Goal: Check status: Check status

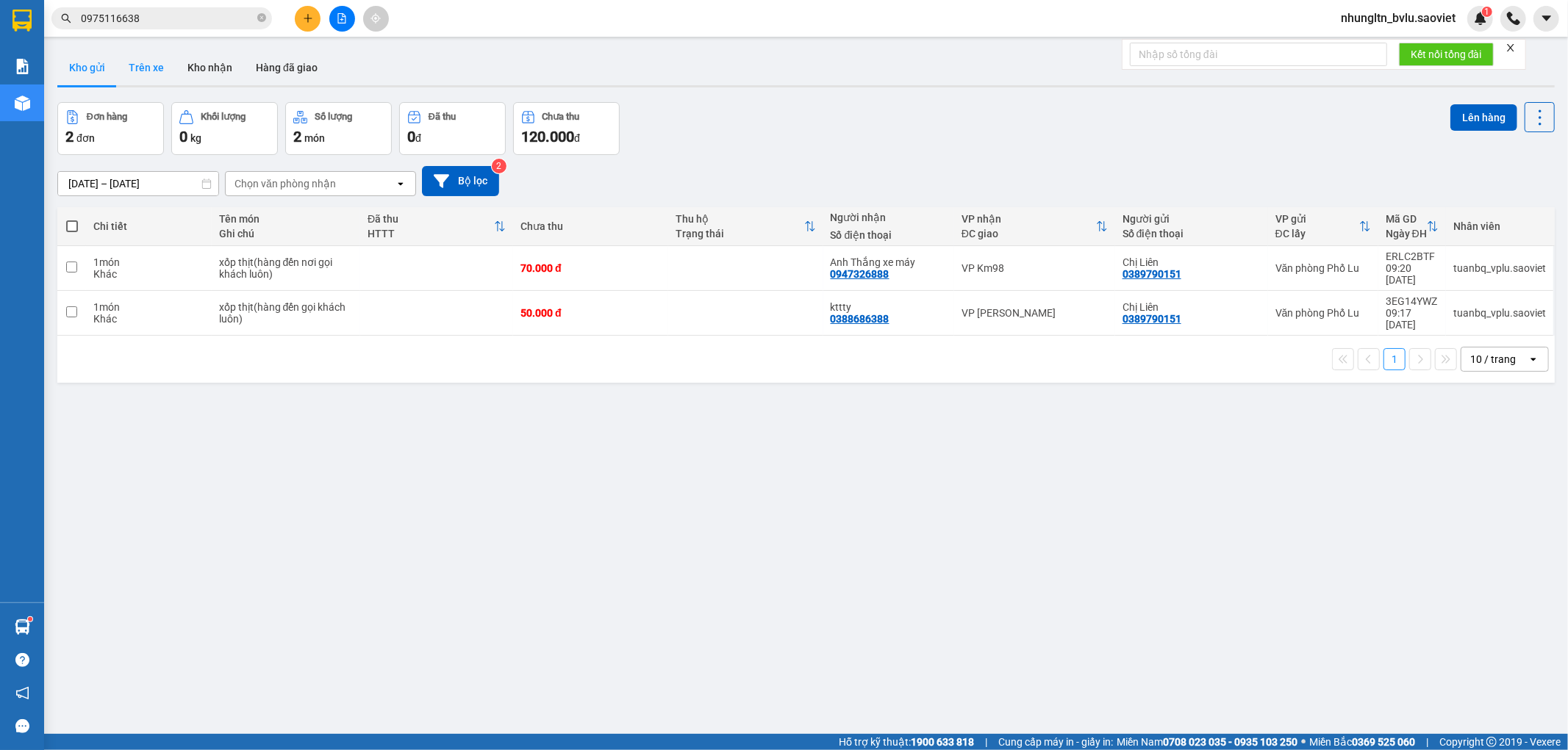
click at [150, 72] on button "Trên xe" at bounding box center [146, 68] width 59 height 36
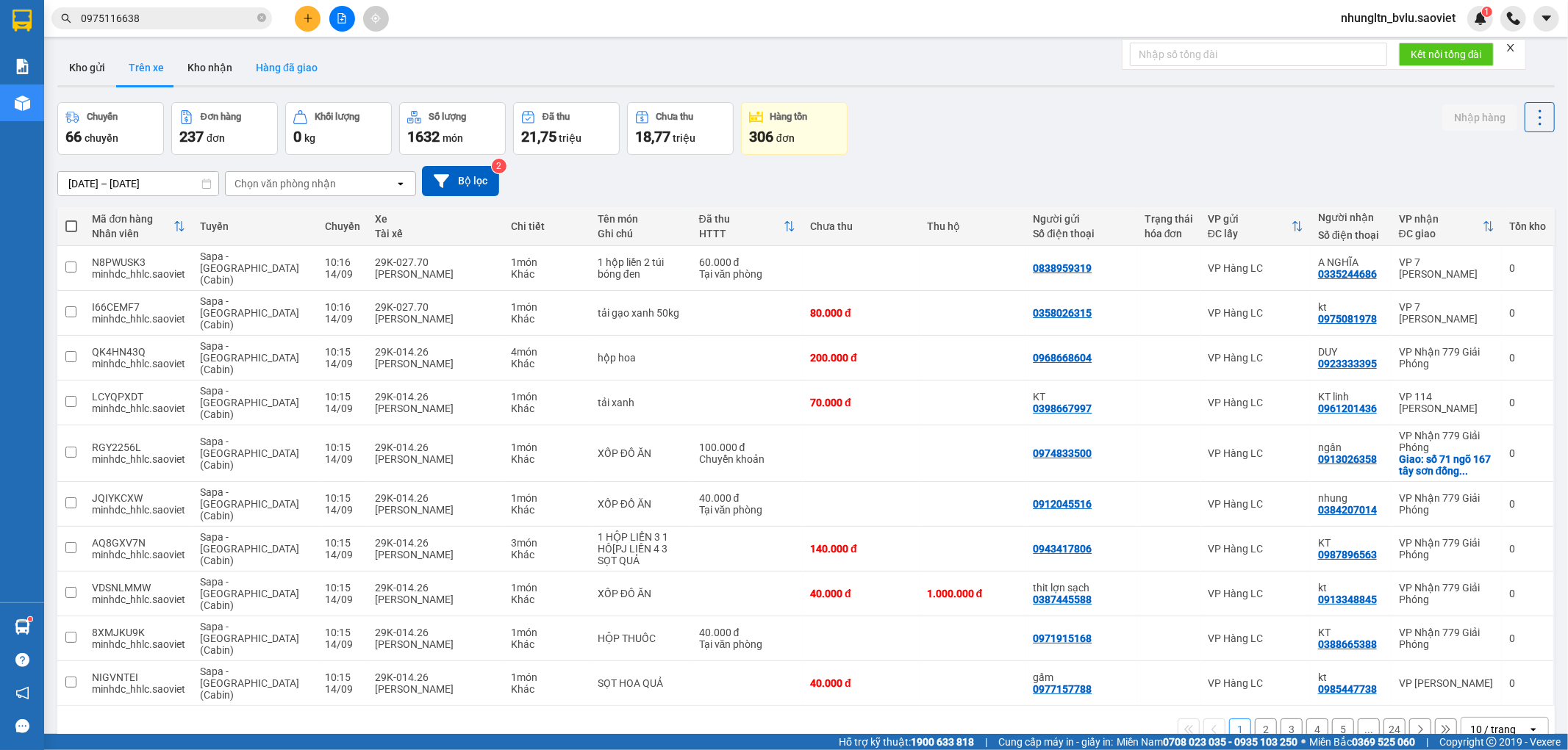
click at [277, 70] on button "Hàng đã giao" at bounding box center [287, 68] width 85 height 36
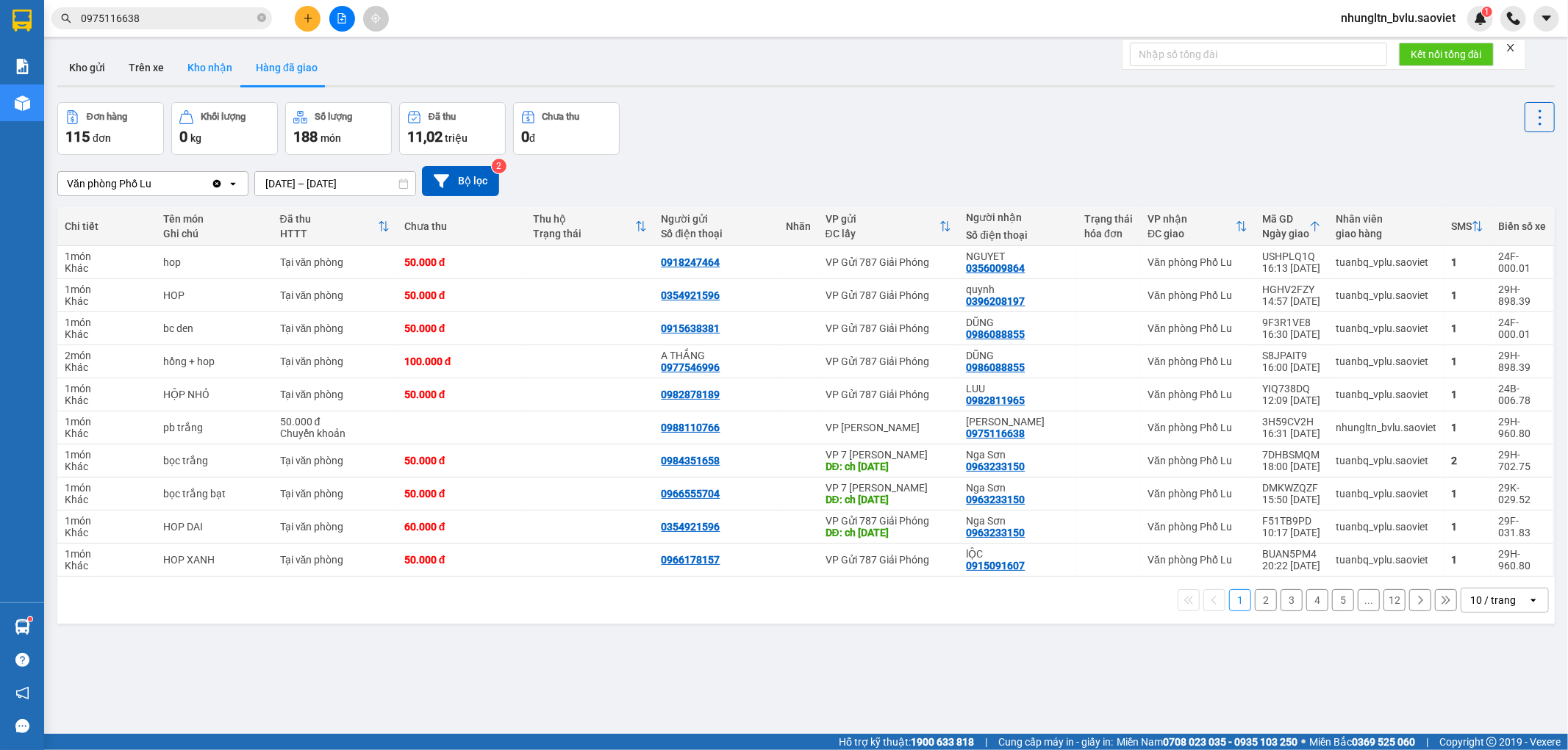
click at [210, 71] on button "Kho nhận" at bounding box center [209, 68] width 68 height 36
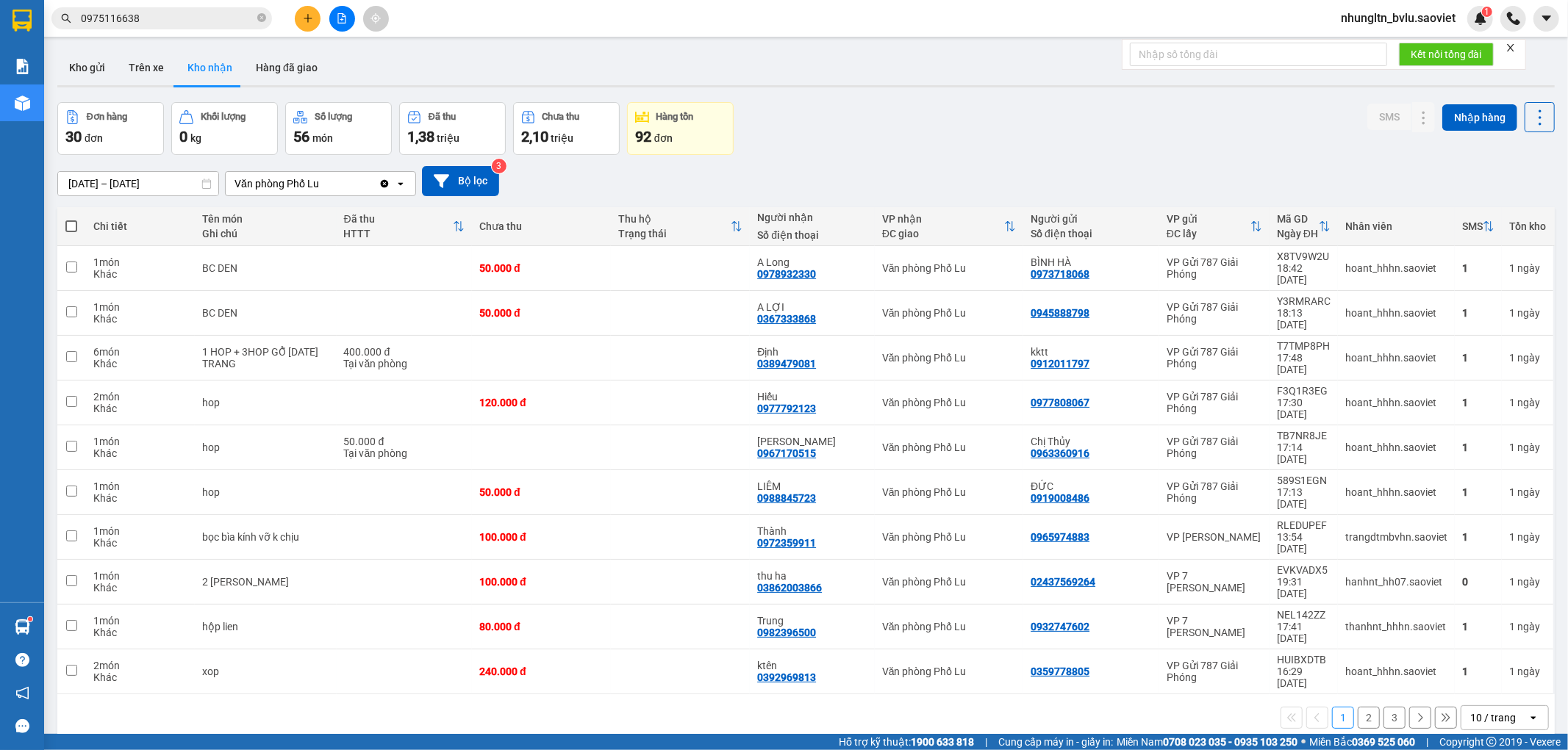
click at [1386, 708] on button "3" at bounding box center [1394, 718] width 22 height 22
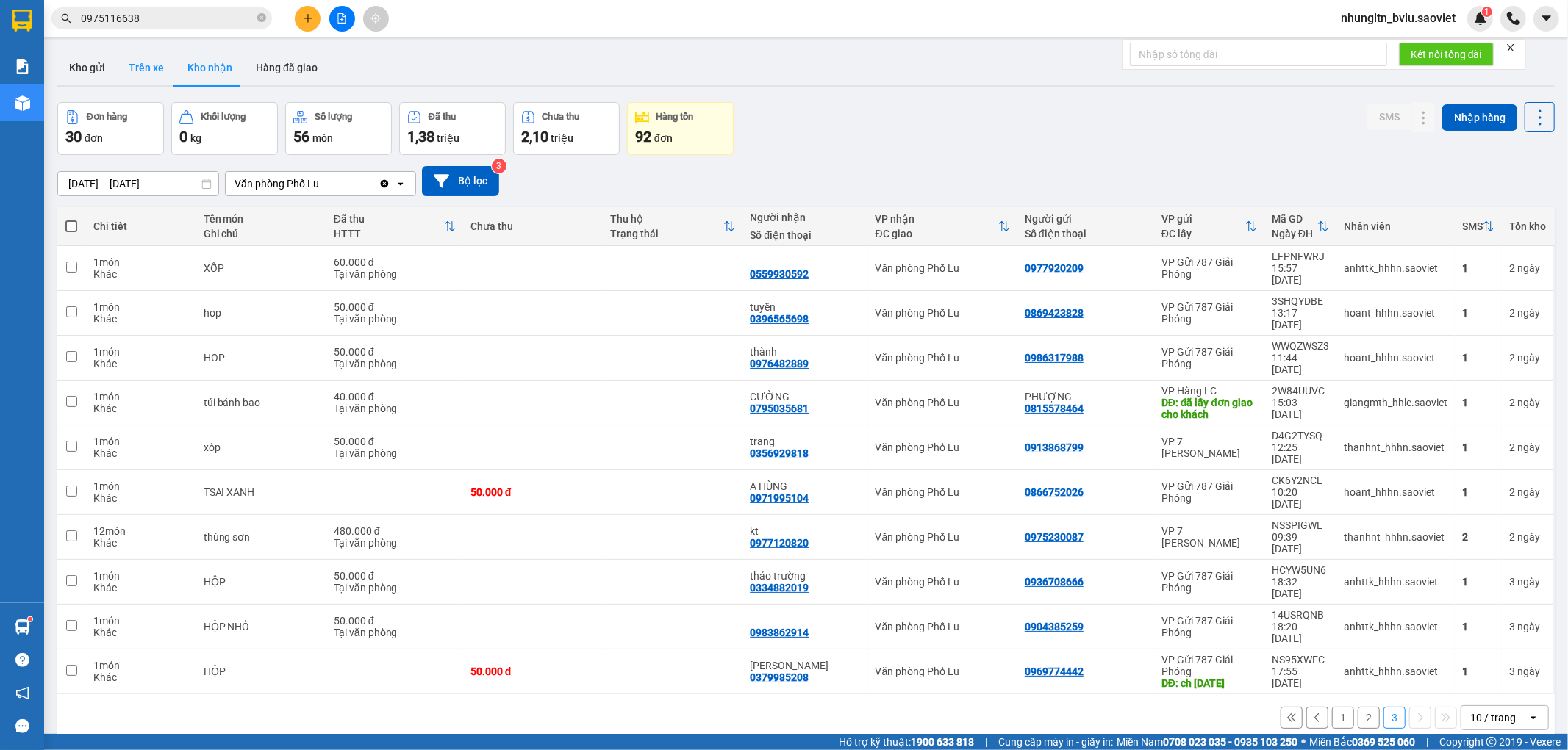
click at [143, 71] on button "Trên xe" at bounding box center [146, 68] width 59 height 36
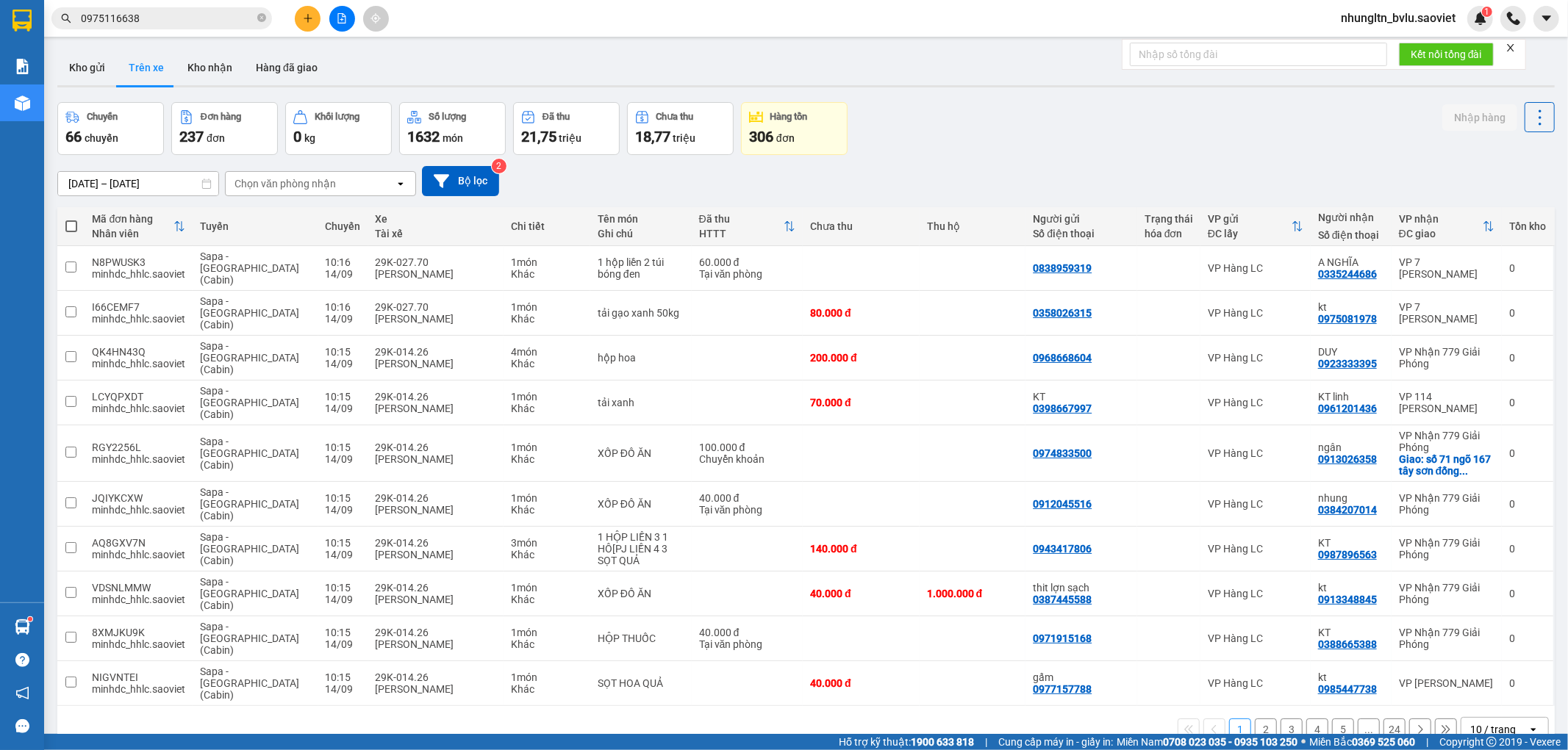
click at [280, 179] on div "Chọn văn phòng nhận" at bounding box center [285, 184] width 102 height 15
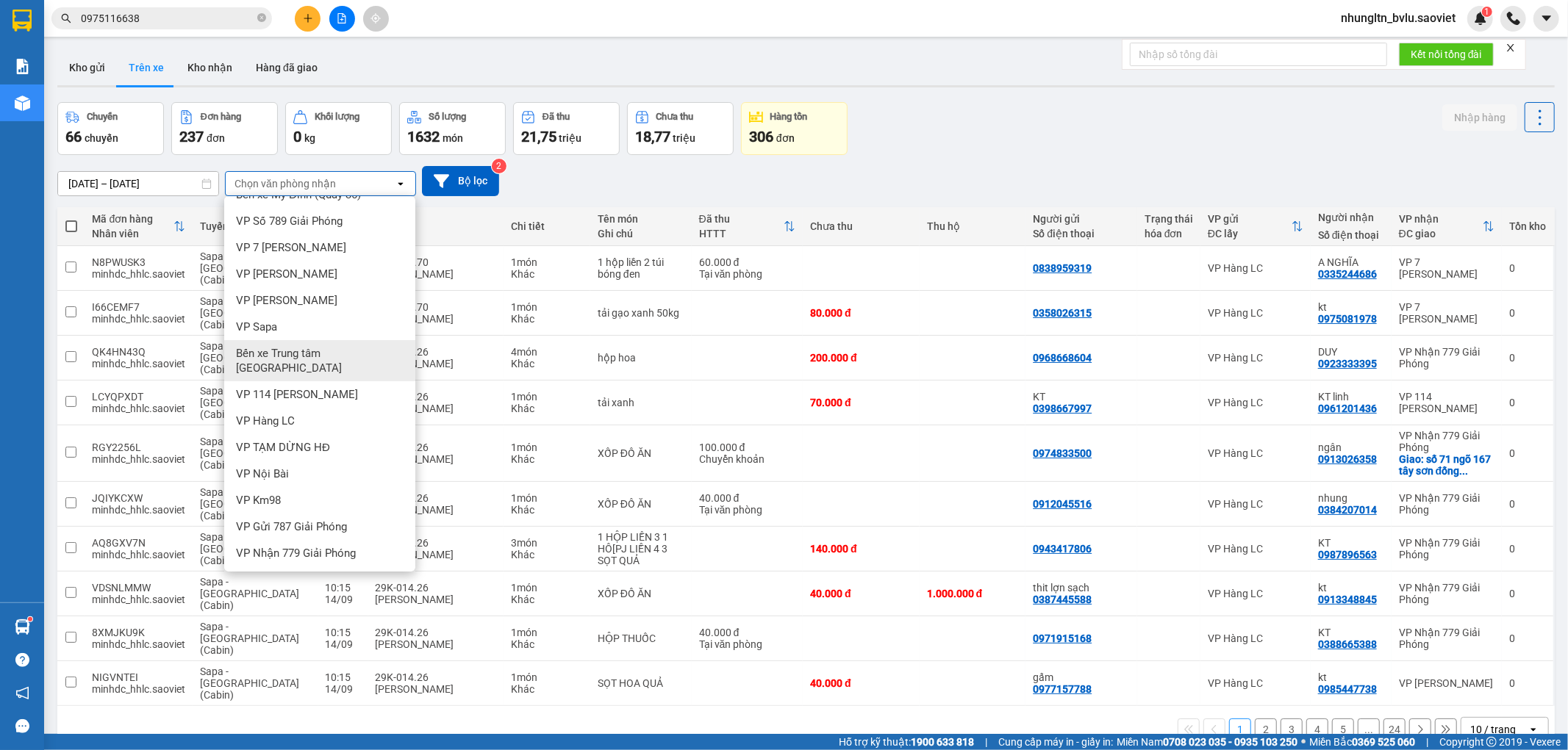
scroll to position [33, 0]
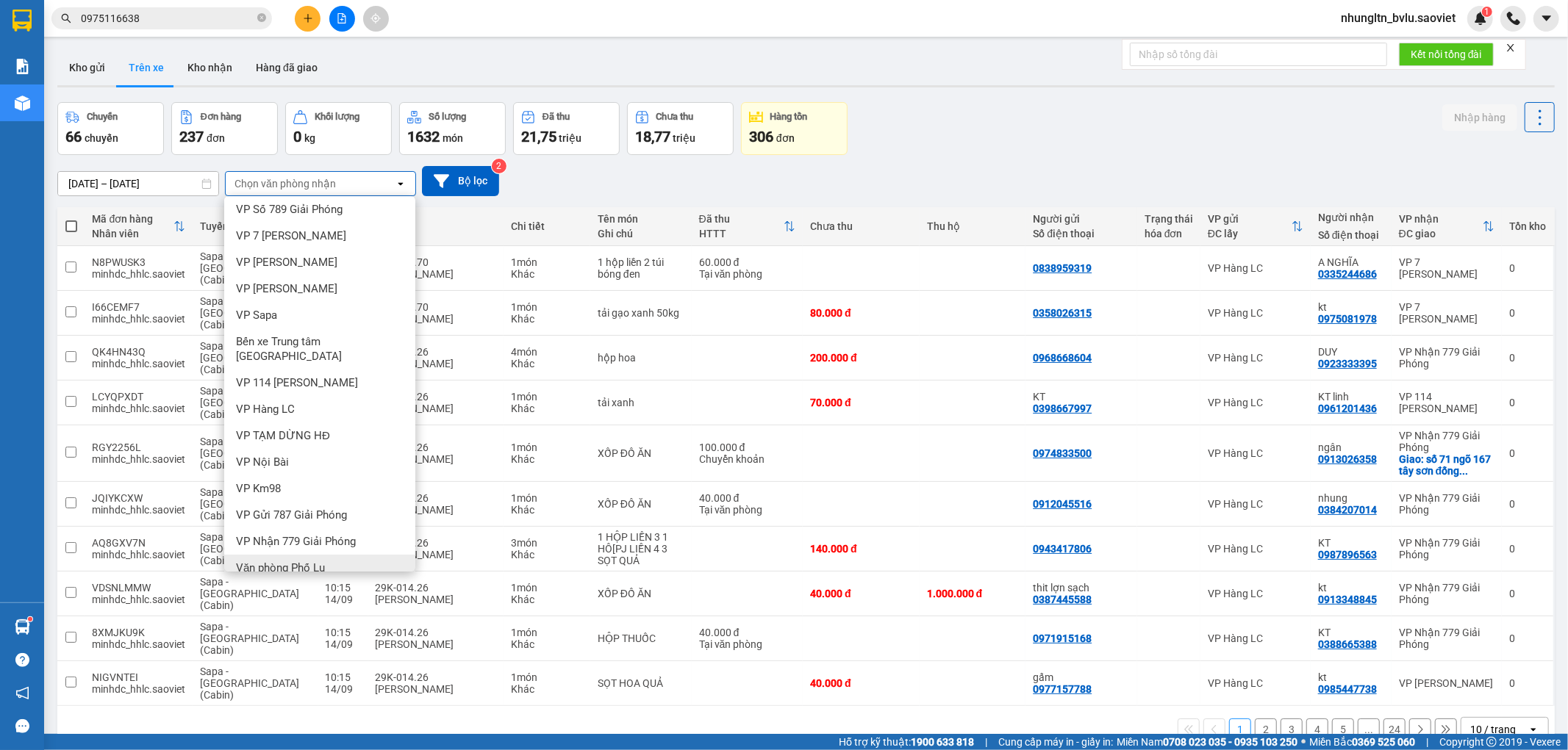
click at [320, 561] on span "Văn phòng Phố Lu" at bounding box center [281, 568] width 89 height 15
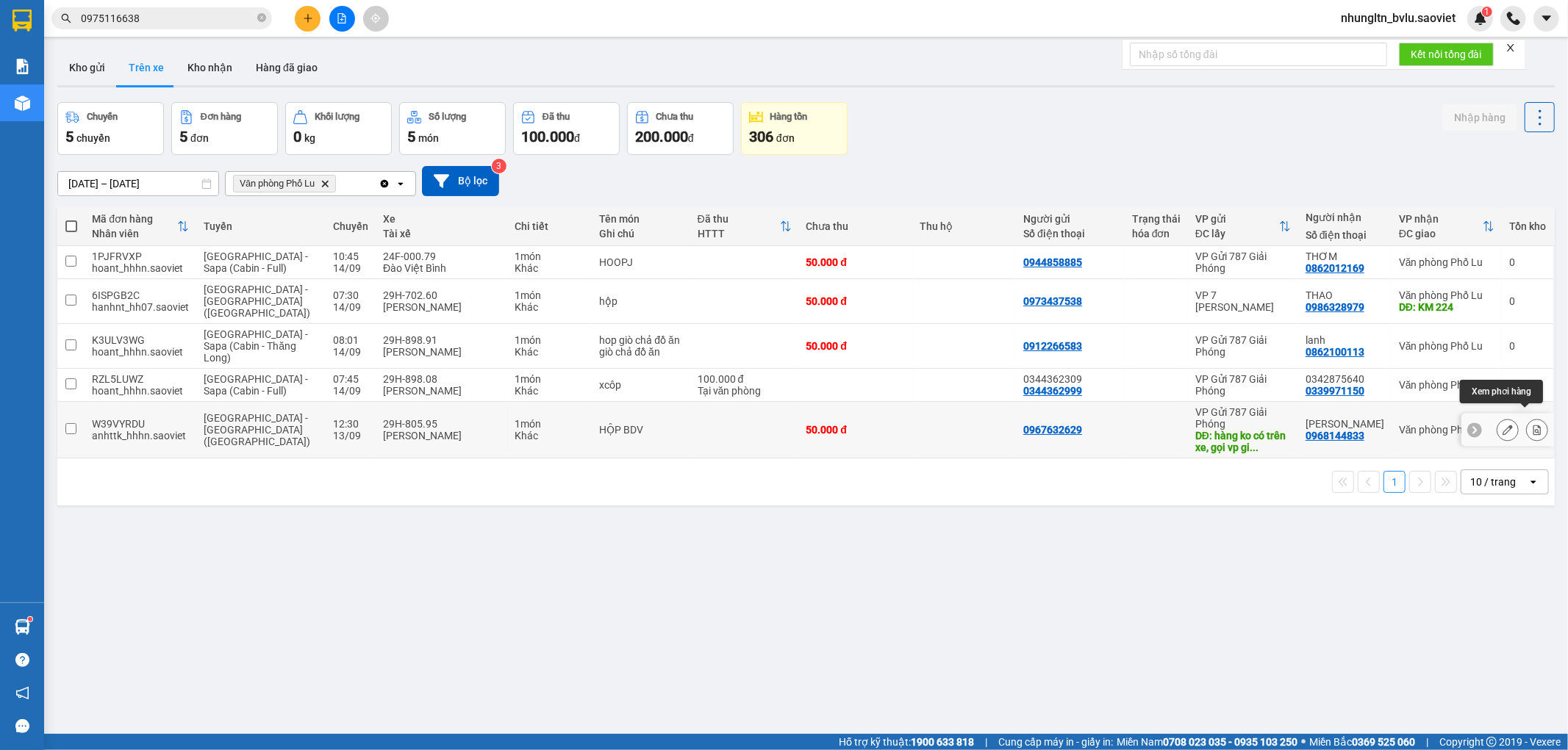
click at [1531, 425] on icon at bounding box center [1536, 430] width 10 height 10
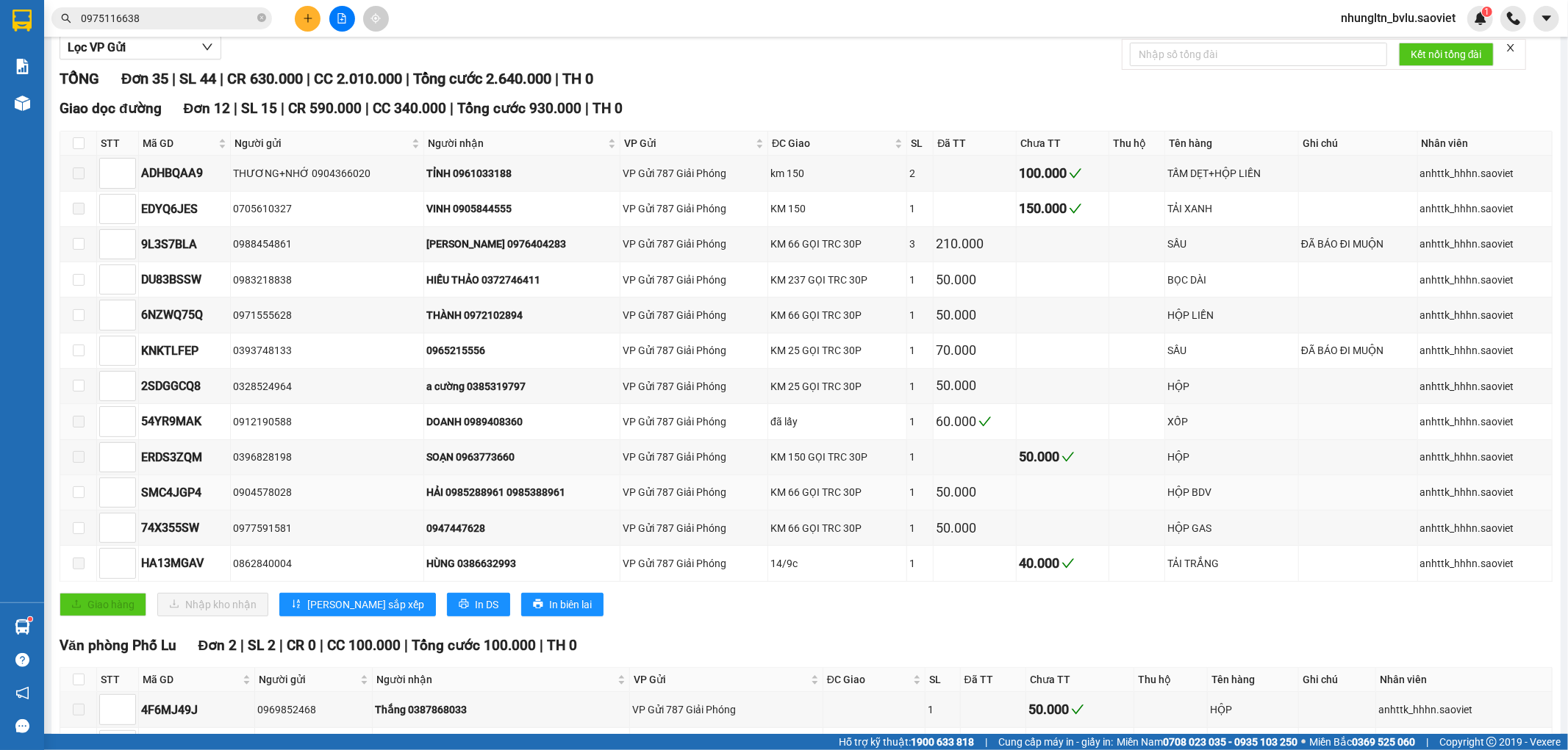
scroll to position [397, 0]
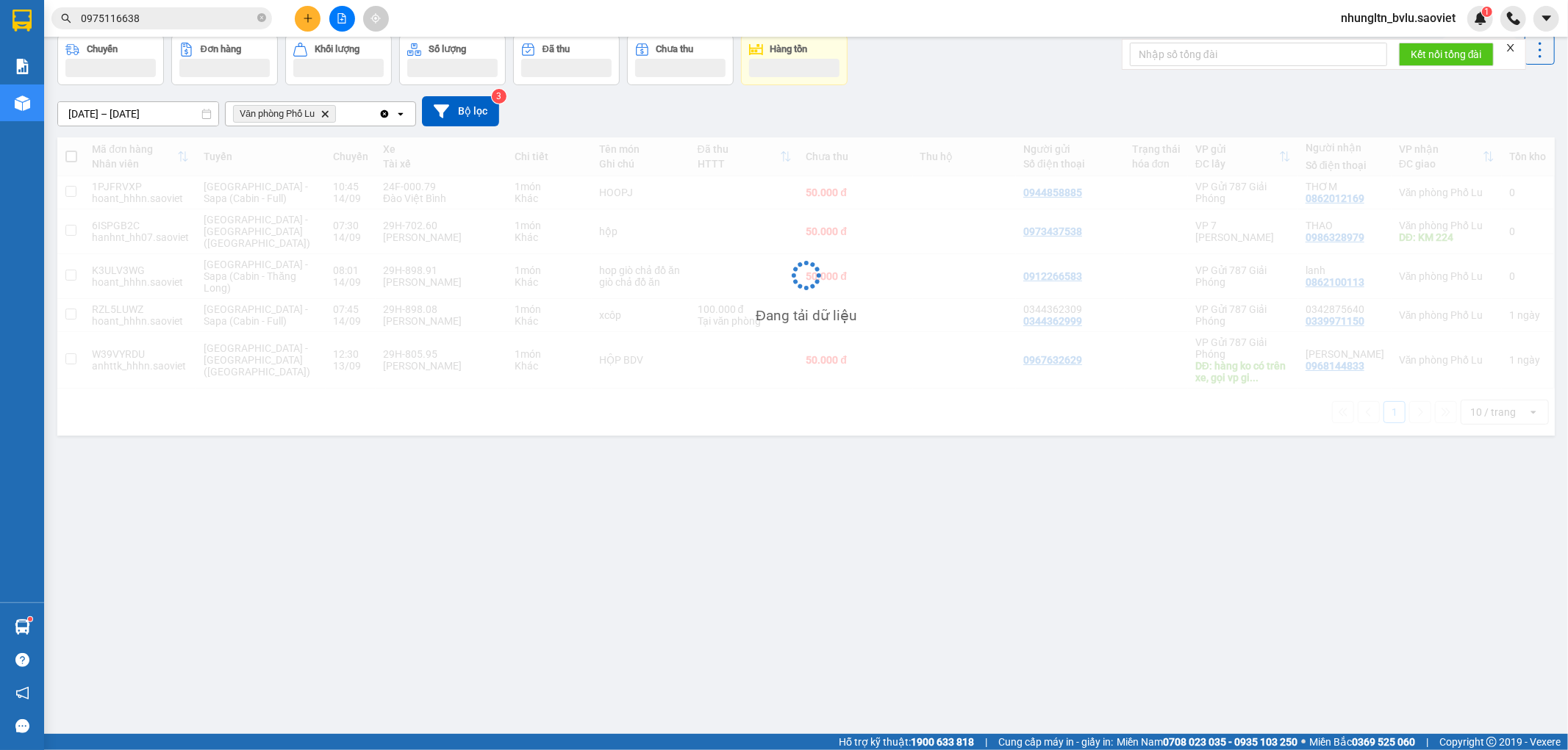
scroll to position [67, 0]
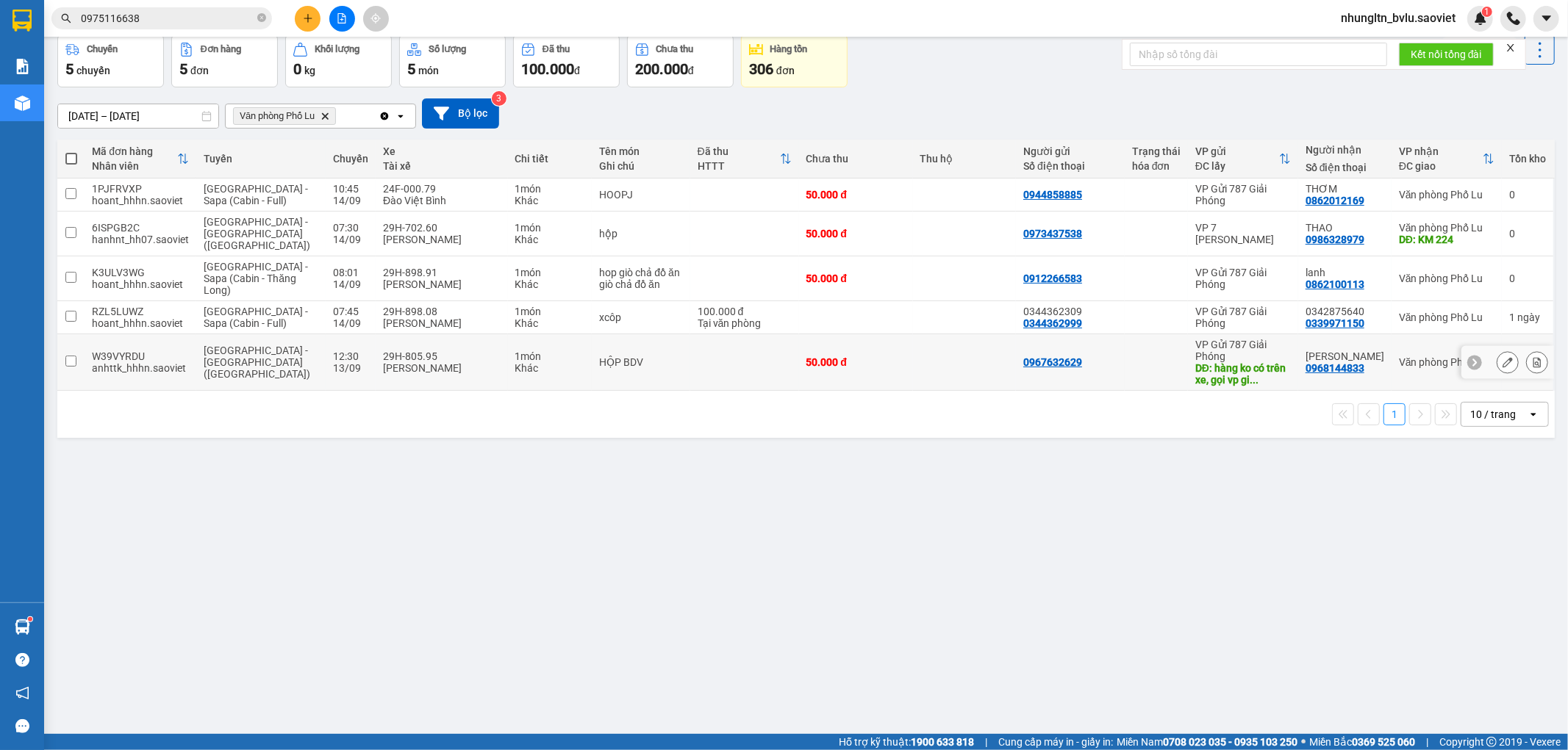
click at [1502, 358] on icon at bounding box center [1507, 363] width 10 height 10
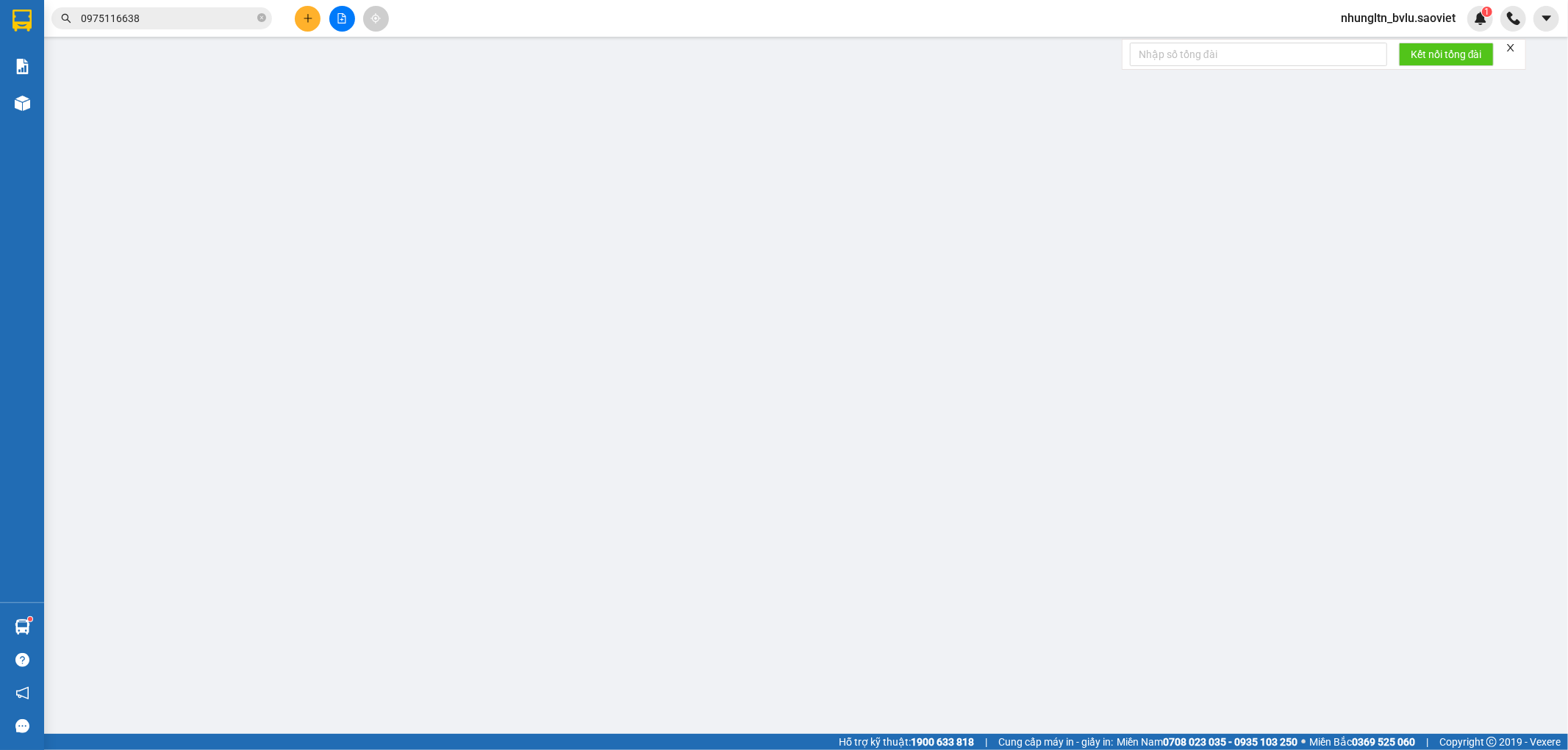
type input "0967632629"
type input "hàng ko có trên xe, gọi vp giải phóng không ai nghe máy"
type input "0968144833"
type input "[PERSON_NAME]"
type input "50.000"
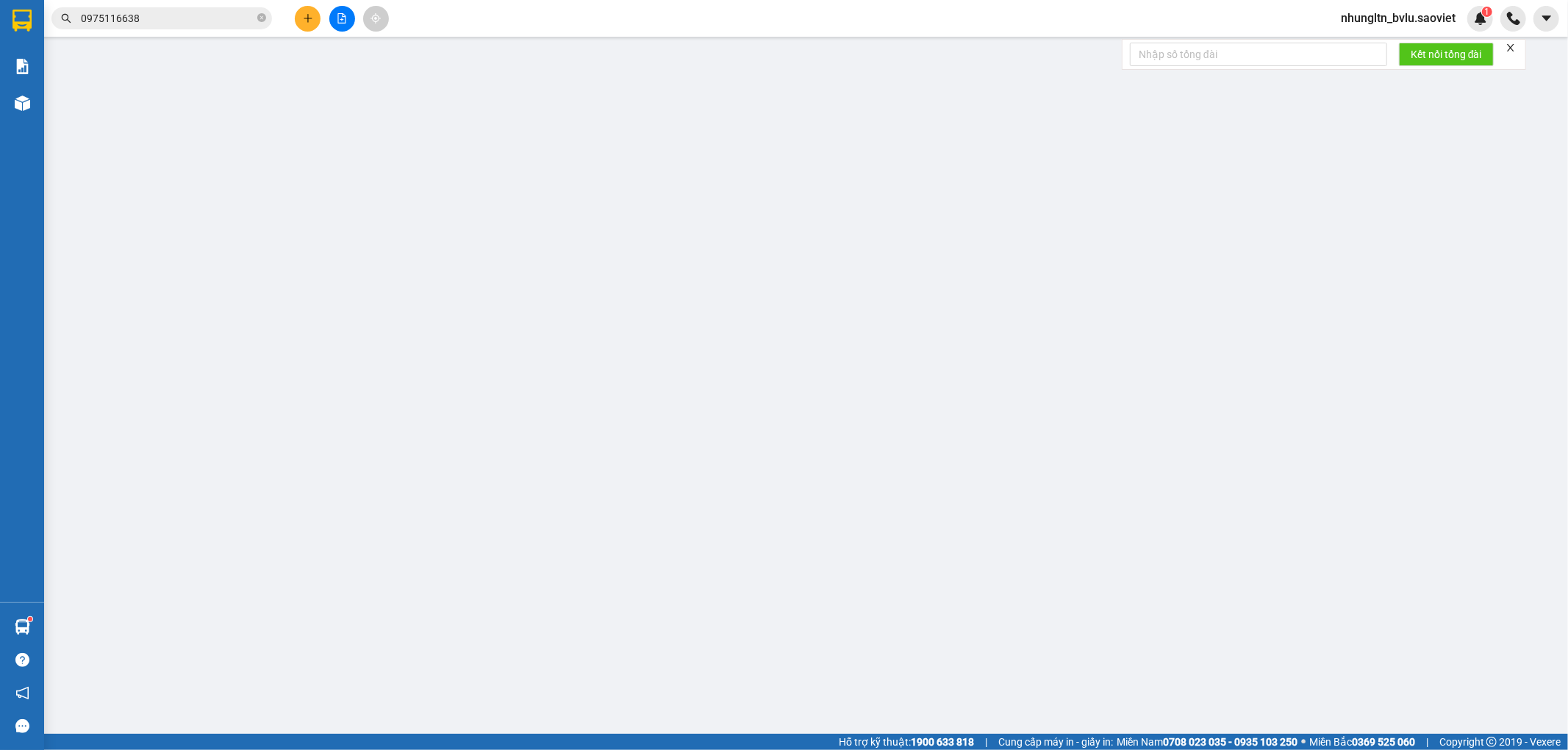
type input "50.000"
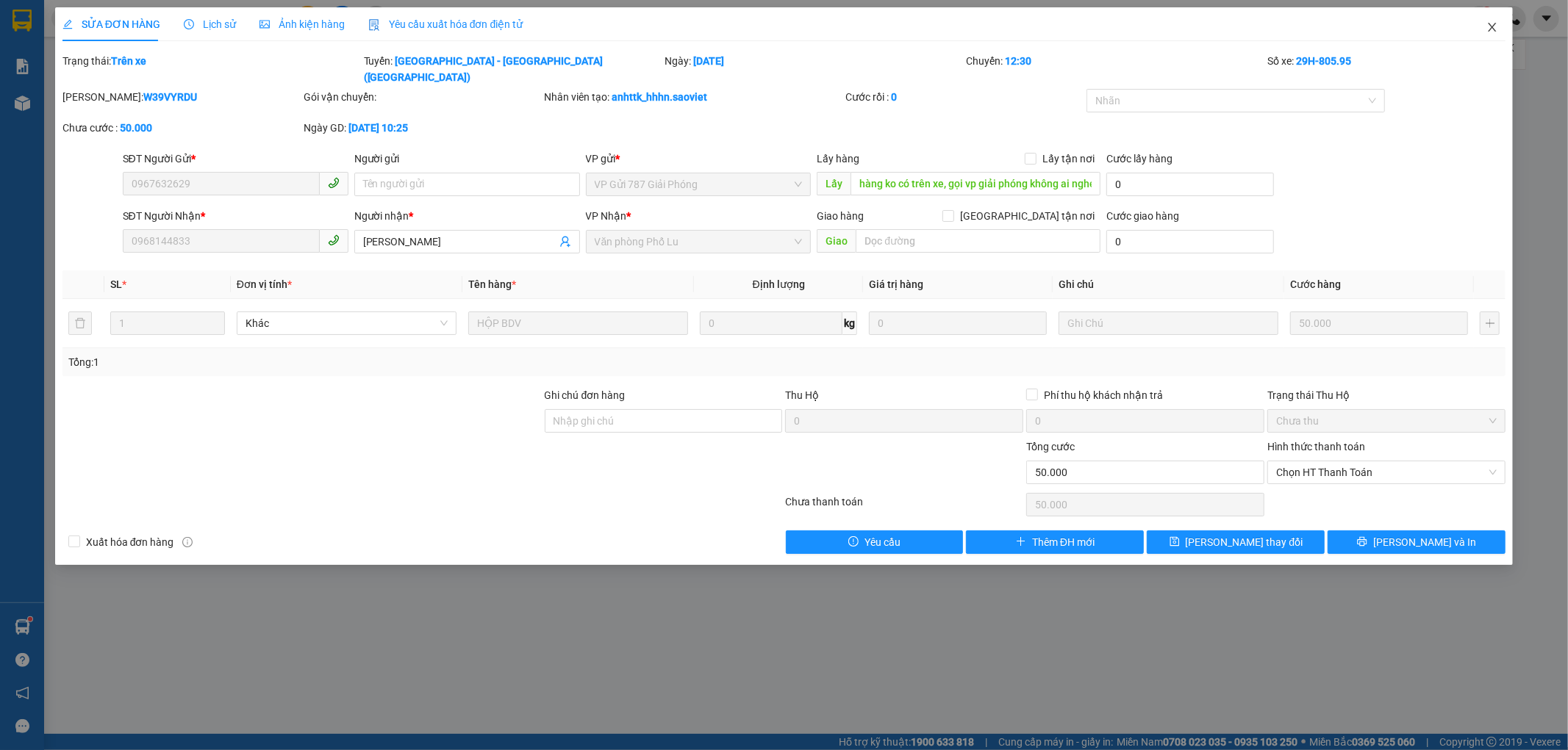
click at [1493, 30] on icon "close" at bounding box center [1492, 28] width 12 height 12
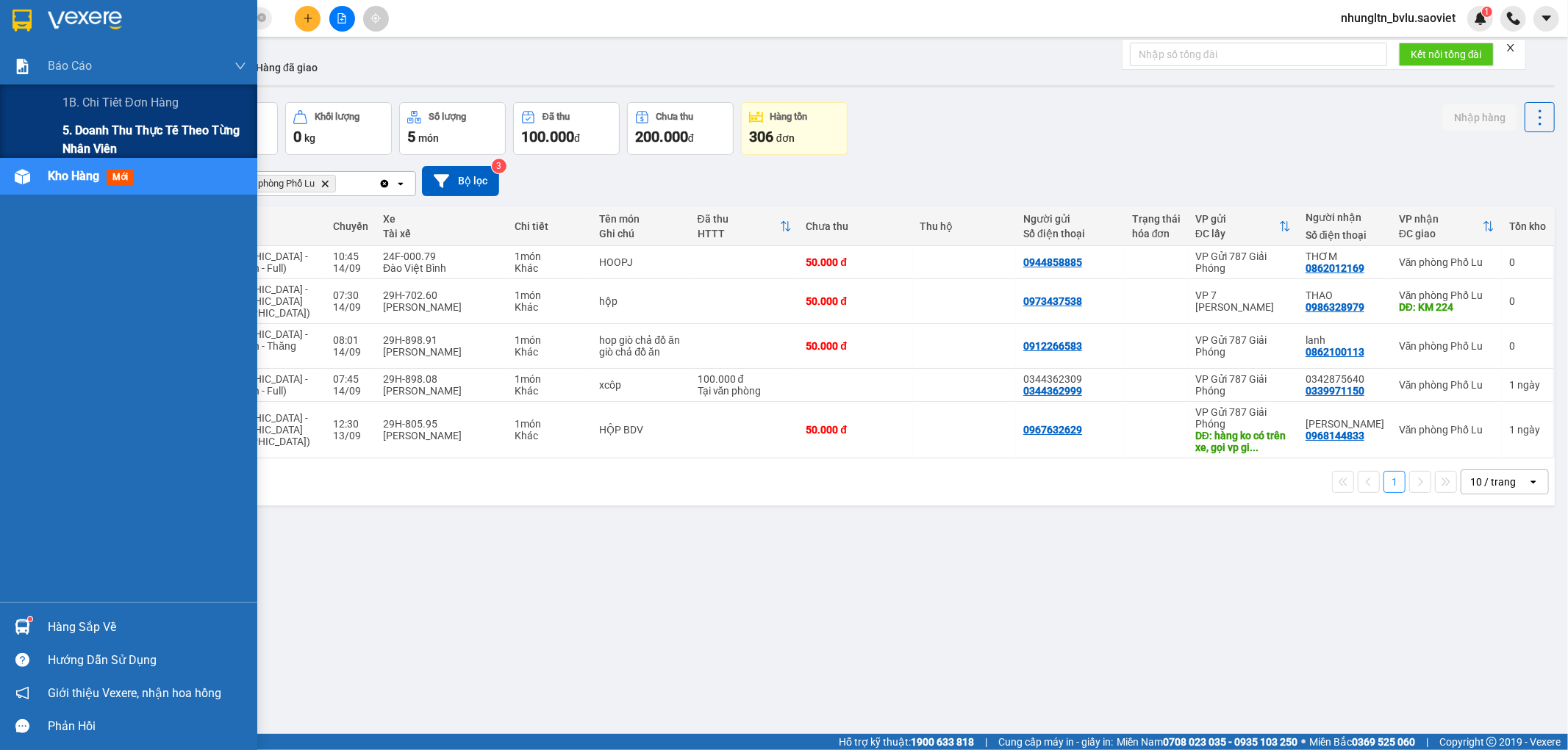
click at [71, 136] on span "5. Doanh thu thực tế theo từng nhân viên" at bounding box center [154, 139] width 184 height 37
